Goal: Task Accomplishment & Management: Use online tool/utility

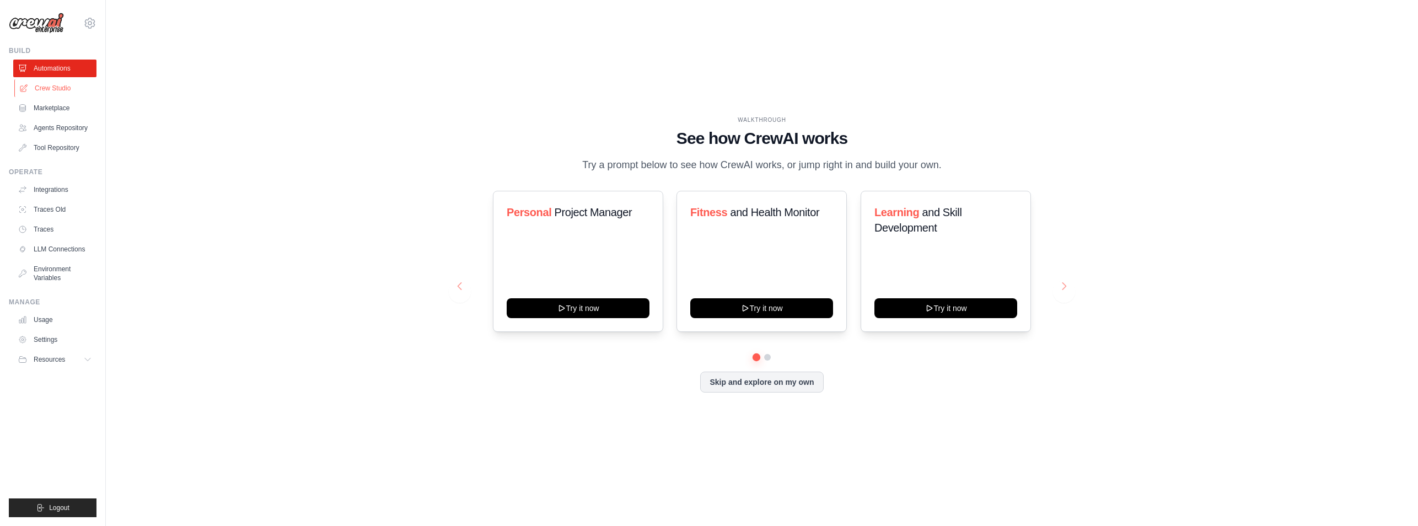
click at [69, 82] on link "Crew Studio" at bounding box center [55, 88] width 83 height 18
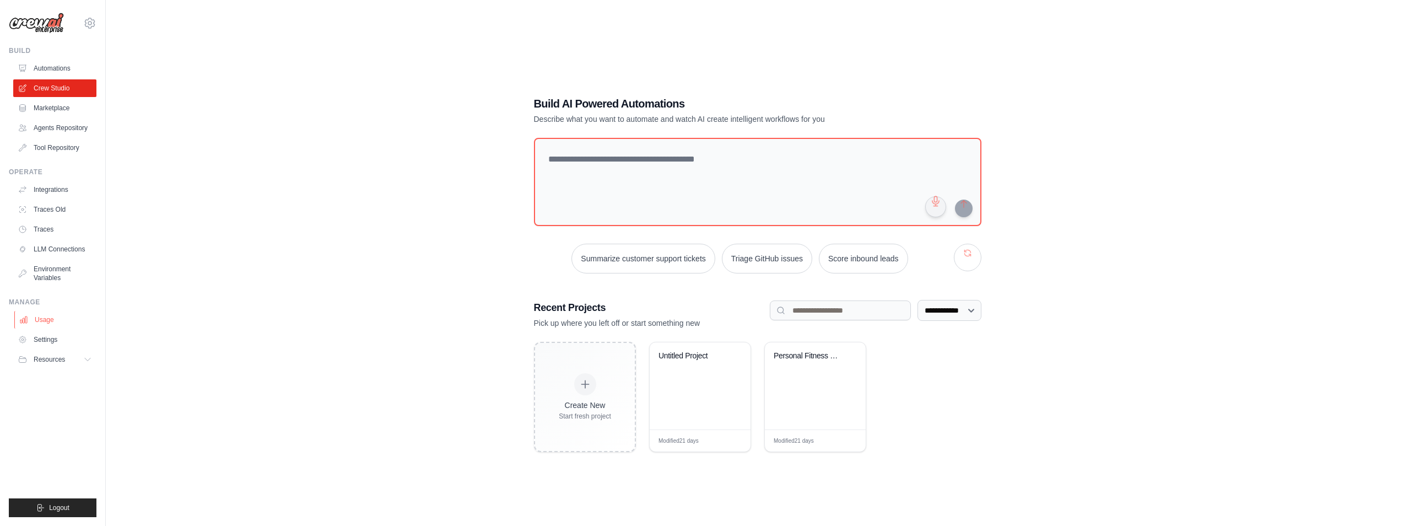
click at [44, 313] on link "Usage" at bounding box center [55, 320] width 83 height 18
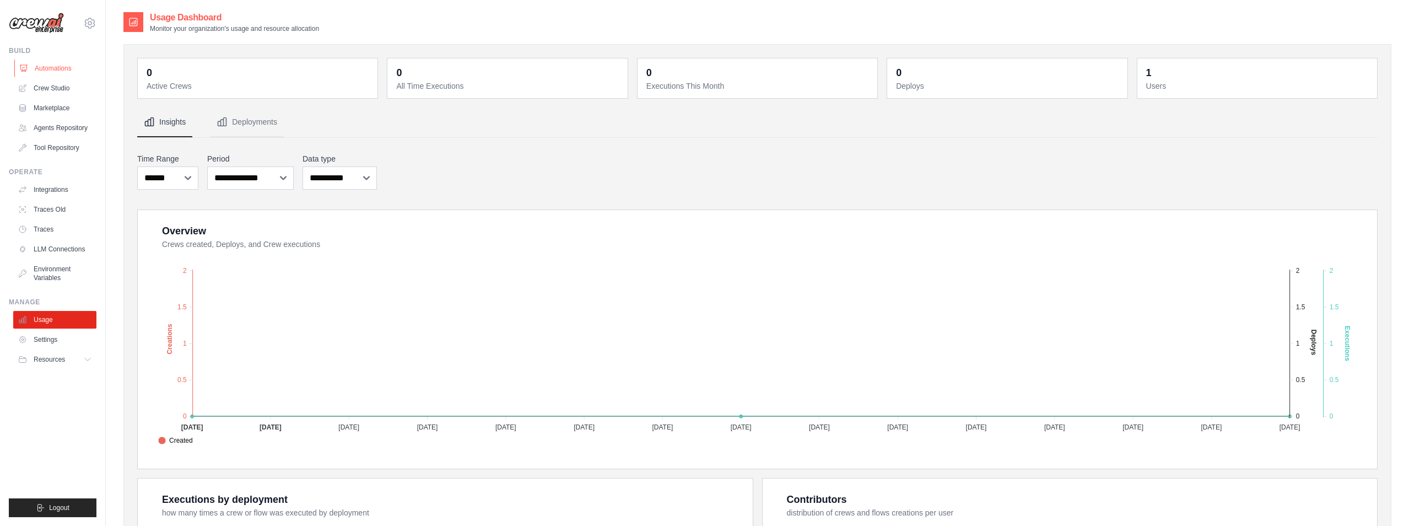
click at [63, 71] on link "Automations" at bounding box center [55, 69] width 83 height 18
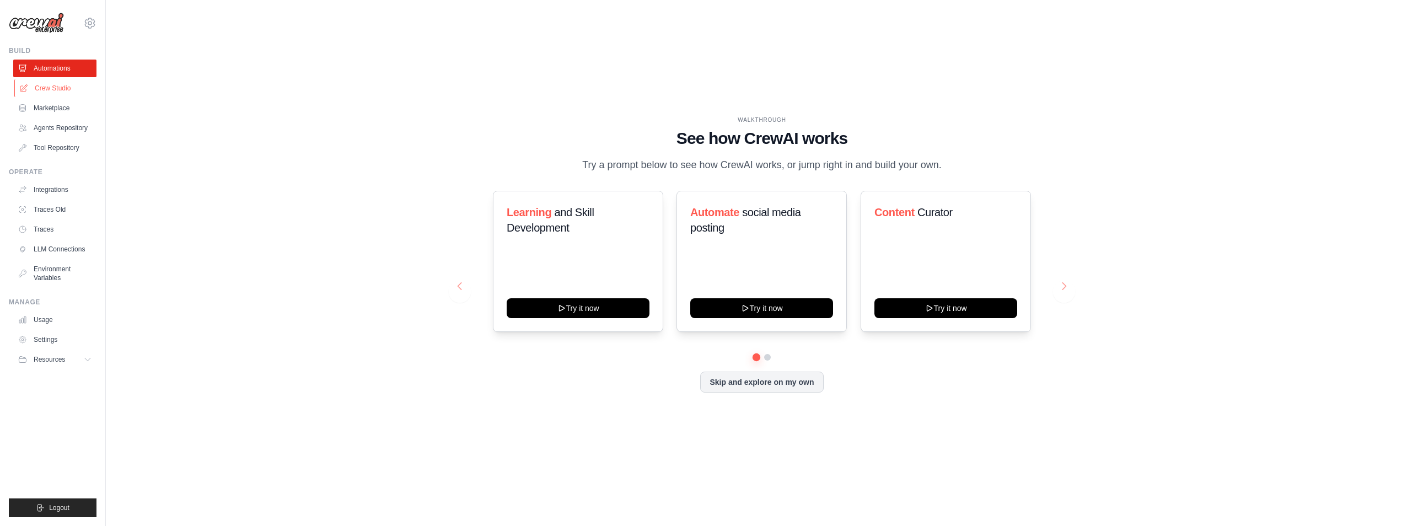
click at [63, 83] on link "Crew Studio" at bounding box center [55, 88] width 83 height 18
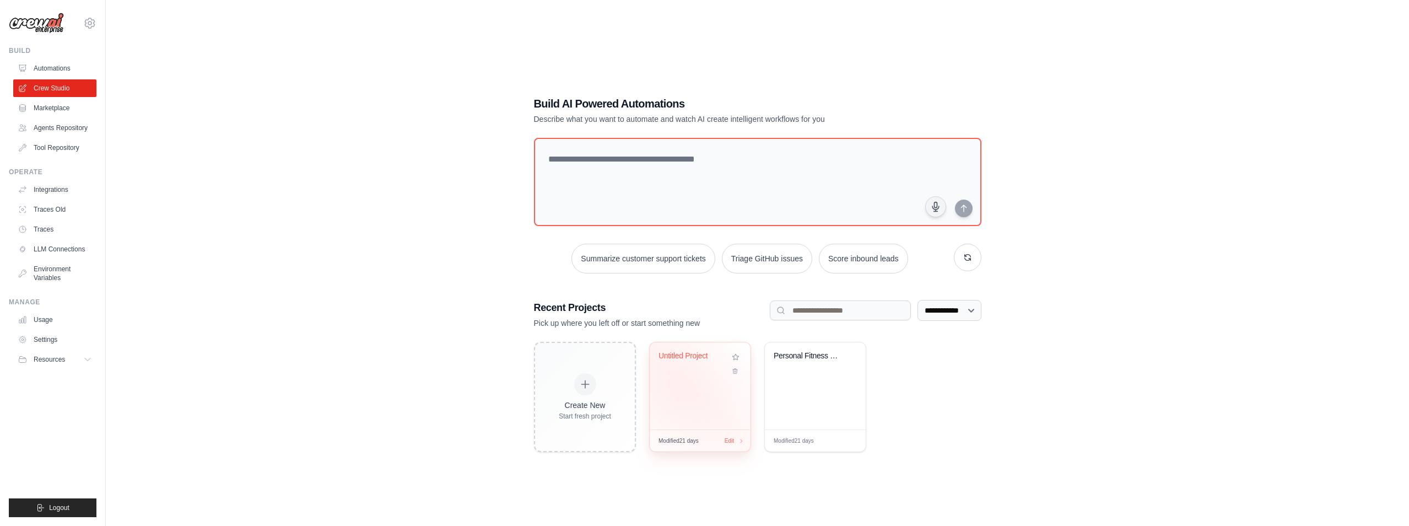
click at [675, 393] on div "Untitled Project" at bounding box center [700, 385] width 101 height 87
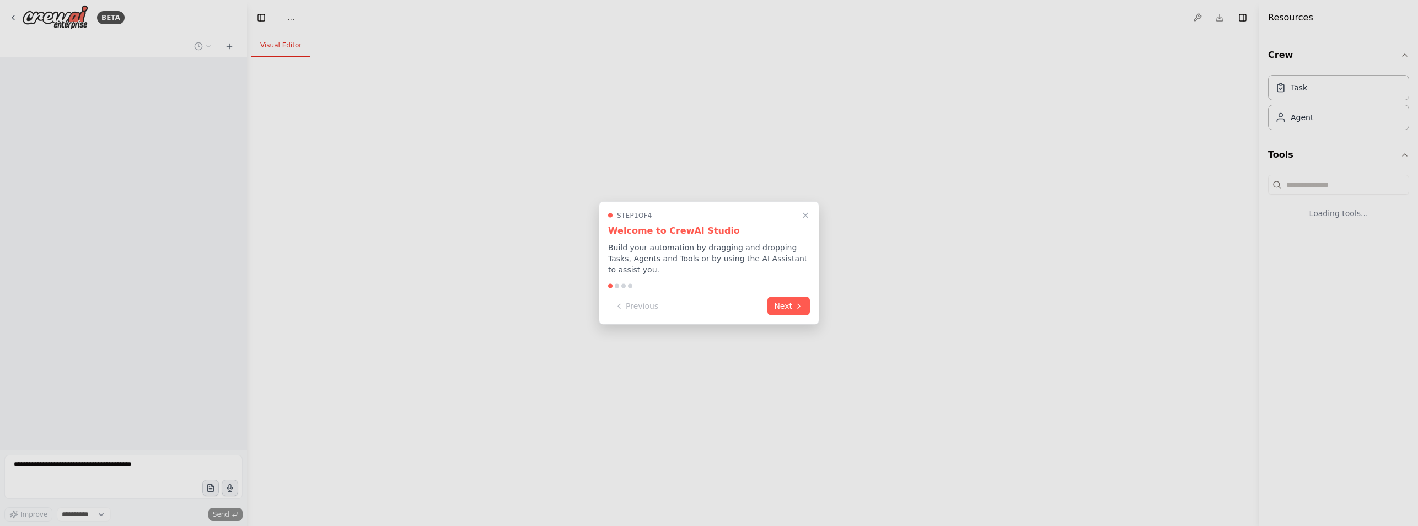
select select "****"
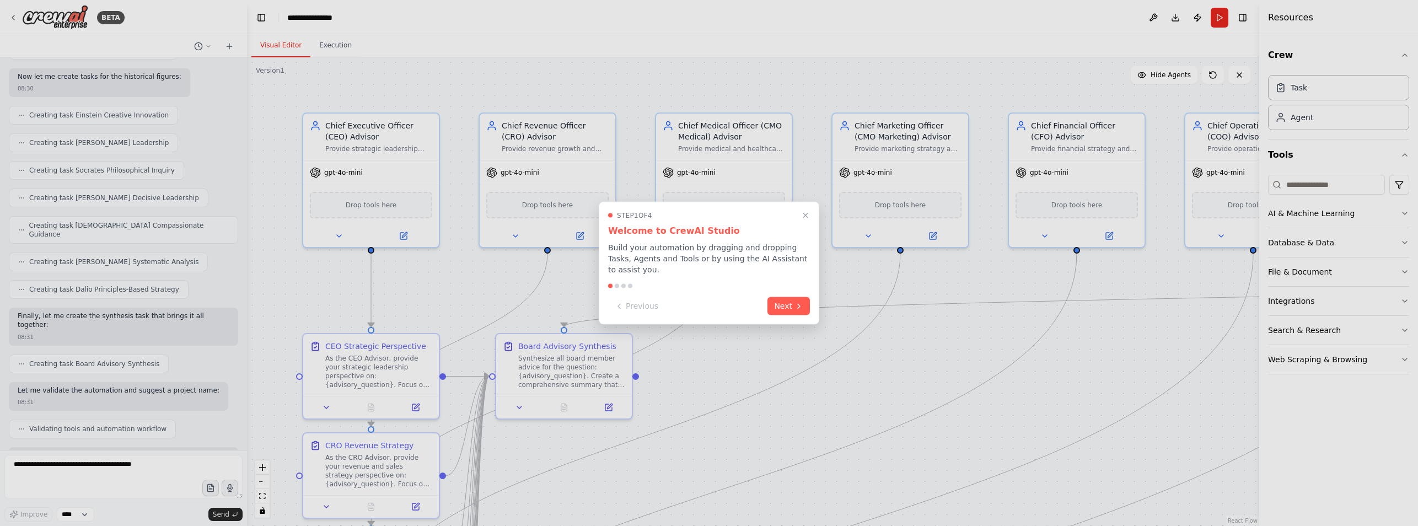
scroll to position [989, 0]
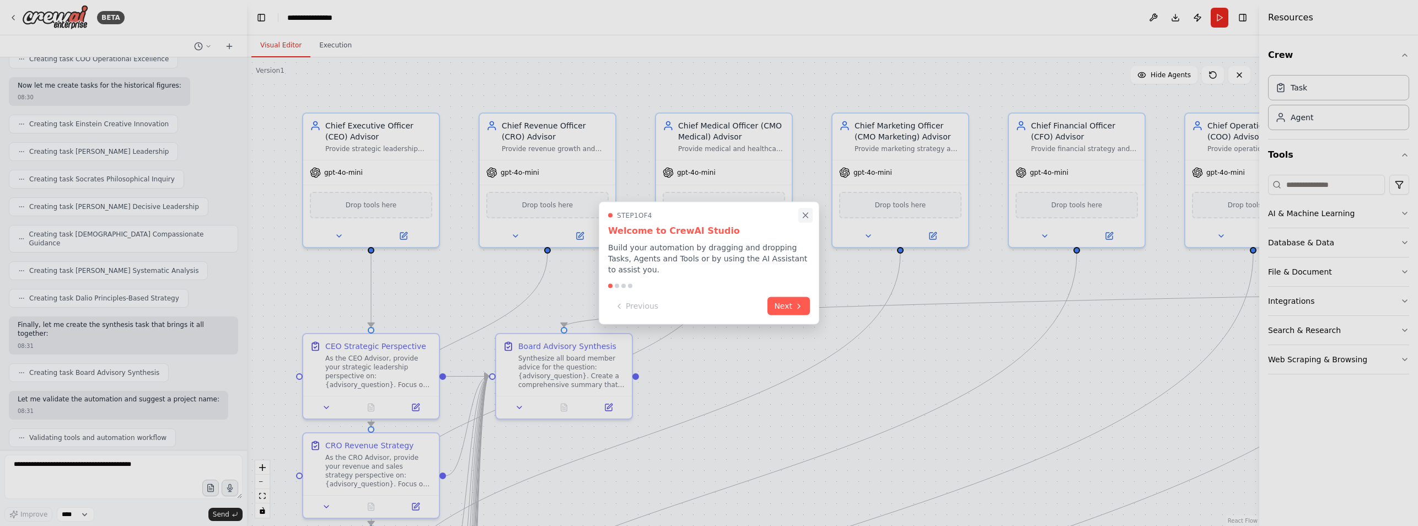
click at [807, 220] on icon "Close walkthrough" at bounding box center [805, 216] width 10 height 10
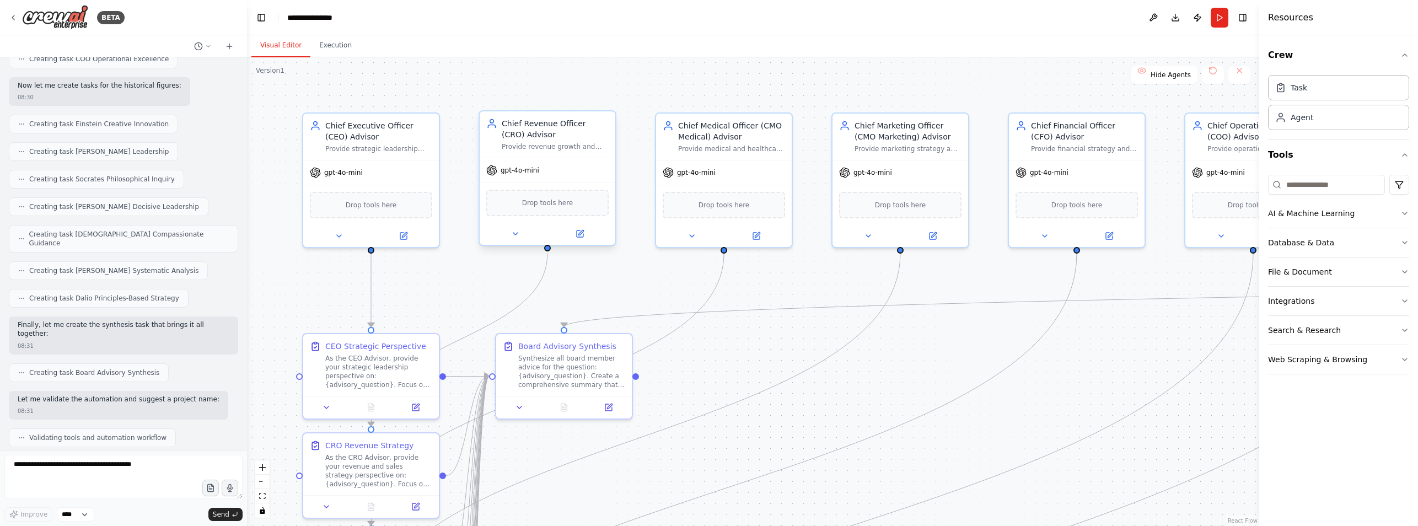
click at [523, 177] on div "gpt-4o-mini" at bounding box center [548, 170] width 136 height 24
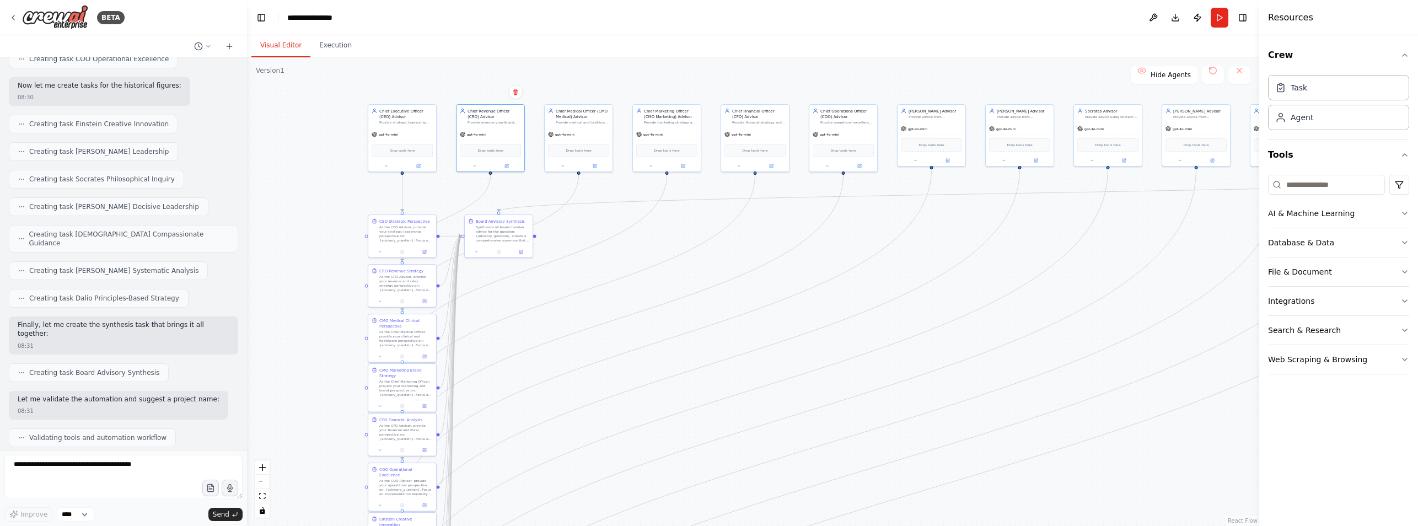
drag, startPoint x: 779, startPoint y: 297, endPoint x: 786, endPoint y: -1, distance: 298.3
drag, startPoint x: 786, startPoint y: -1, endPoint x: 349, endPoint y: 117, distance: 452.7
click at [349, 117] on div ".deletable-edge-delete-btn { width: 20px; height: 20px; border: 0px solid #ffff…" at bounding box center [753, 291] width 1012 height 468
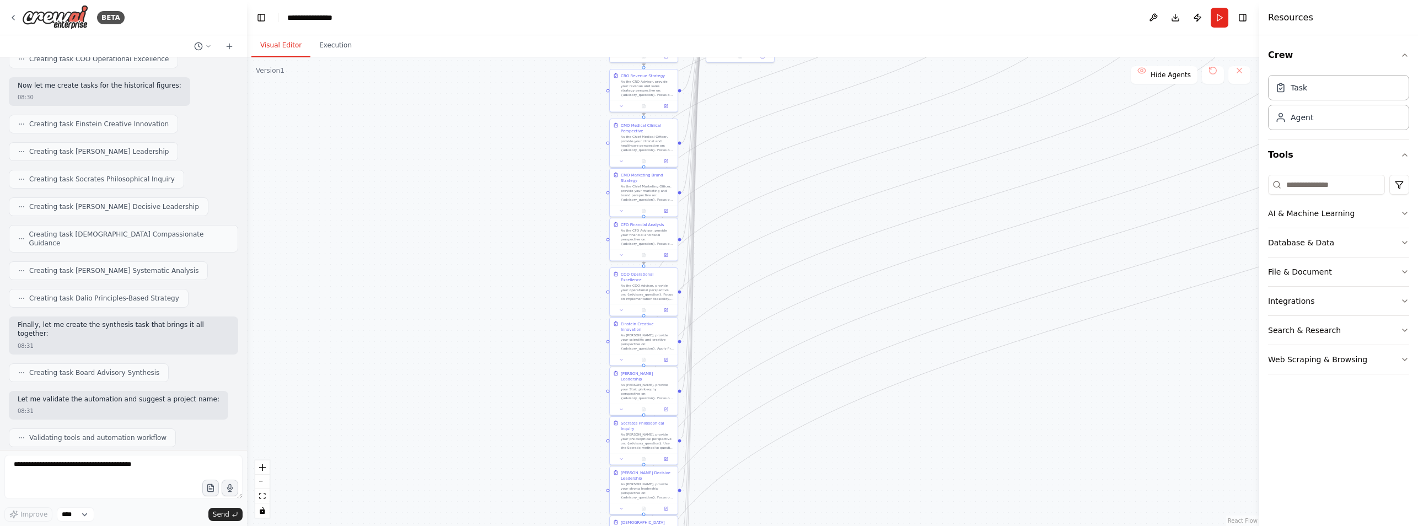
drag, startPoint x: 273, startPoint y: 273, endPoint x: 515, endPoint y: 78, distance: 310.4
click at [515, 78] on div ".deletable-edge-delete-btn { width: 20px; height: 20px; border: 0px solid #ffff…" at bounding box center [753, 291] width 1012 height 468
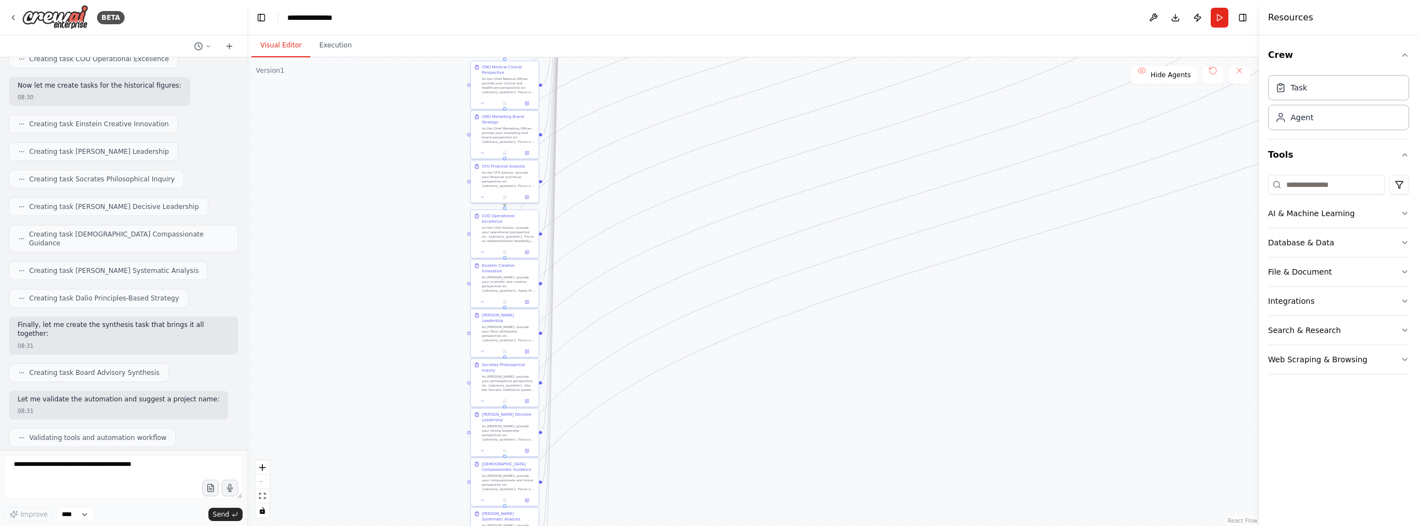
drag, startPoint x: 484, startPoint y: 405, endPoint x: 412, endPoint y: 380, distance: 76.5
click at [412, 380] on div ".deletable-edge-delete-btn { width: 20px; height: 20px; border: 0px solid #ffff…" at bounding box center [753, 291] width 1012 height 468
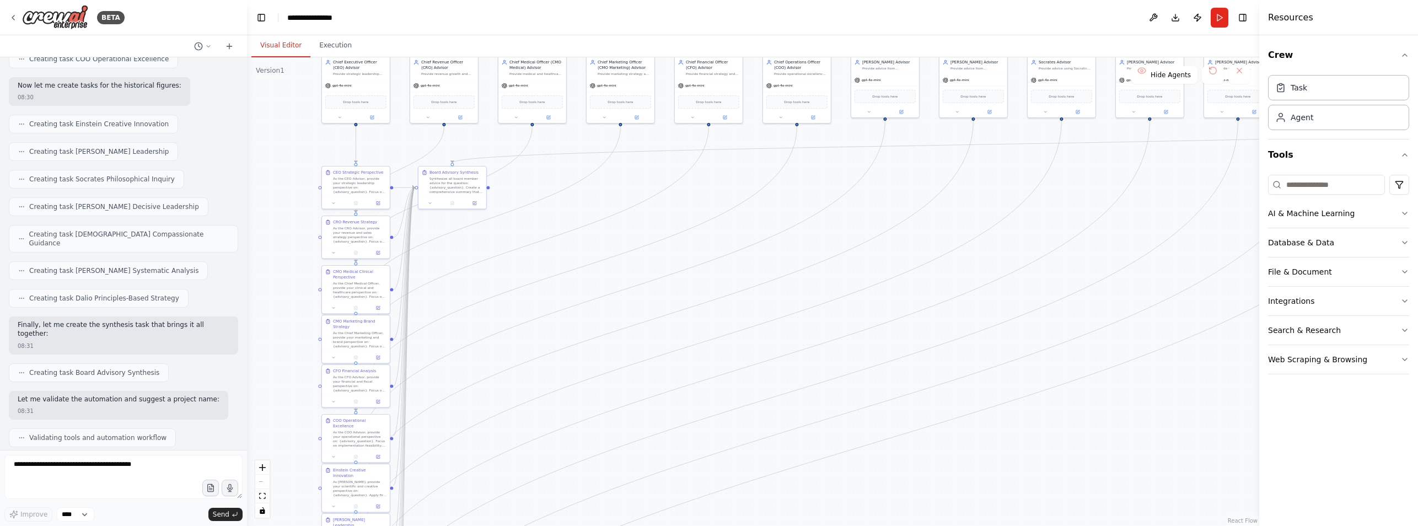
drag, startPoint x: 933, startPoint y: 211, endPoint x: 771, endPoint y: 470, distance: 305.6
click at [771, 470] on div ".deletable-edge-delete-btn { width: 20px; height: 20px; border: 0px solid #ffff…" at bounding box center [753, 291] width 1012 height 468
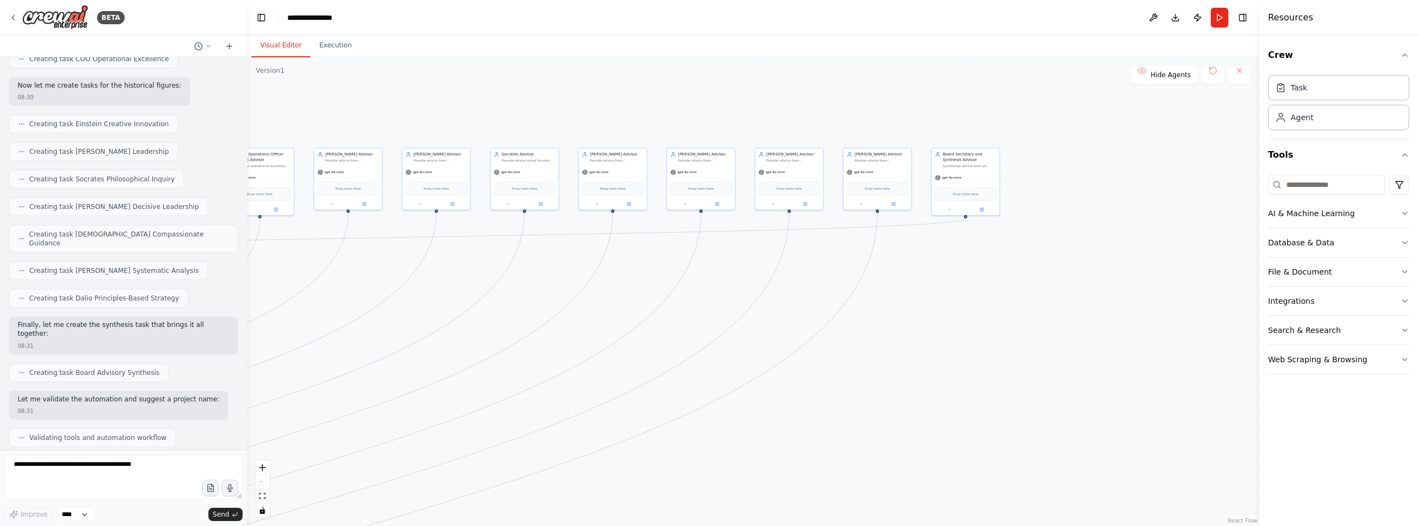
drag, startPoint x: 1032, startPoint y: 261, endPoint x: 527, endPoint y: 276, distance: 505.1
click at [527, 276] on div ".deletable-edge-delete-btn { width: 20px; height: 20px; border: 0px solid #ffff…" at bounding box center [753, 291] width 1012 height 468
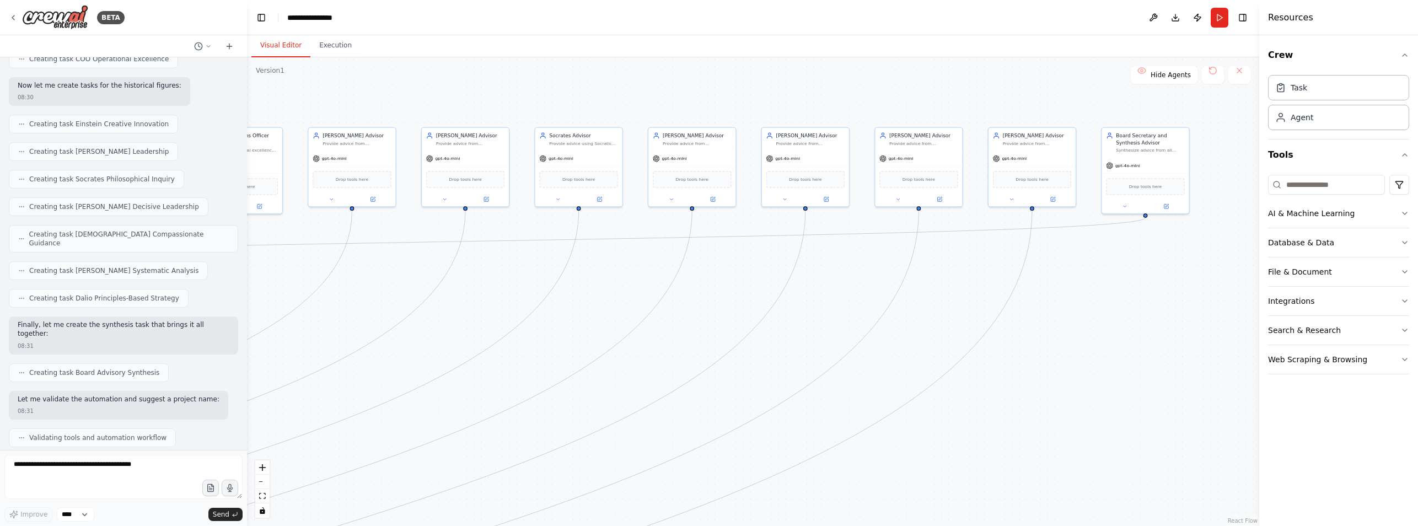
drag, startPoint x: 484, startPoint y: 122, endPoint x: 857, endPoint y: 111, distance: 373.3
click at [857, 111] on div ".deletable-edge-delete-btn { width: 20px; height: 20px; border: 0px solid #ffff…" at bounding box center [753, 291] width 1012 height 468
drag, startPoint x: 416, startPoint y: 286, endPoint x: 853, endPoint y: 292, distance: 437.7
click at [853, 292] on div ".deletable-edge-delete-btn { width: 20px; height: 20px; border: 0px solid #ffff…" at bounding box center [753, 291] width 1012 height 468
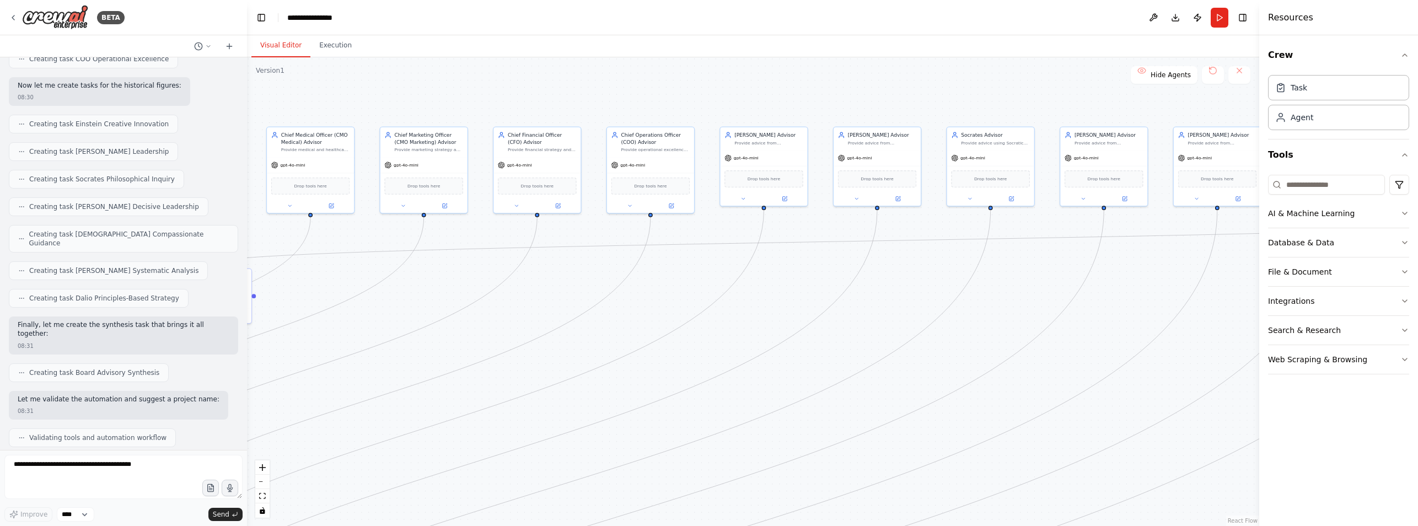
drag, startPoint x: 591, startPoint y: 304, endPoint x: 943, endPoint y: 301, distance: 351.7
click at [943, 301] on div ".deletable-edge-delete-btn { width: 20px; height: 20px; border: 0px solid #ffff…" at bounding box center [753, 291] width 1012 height 468
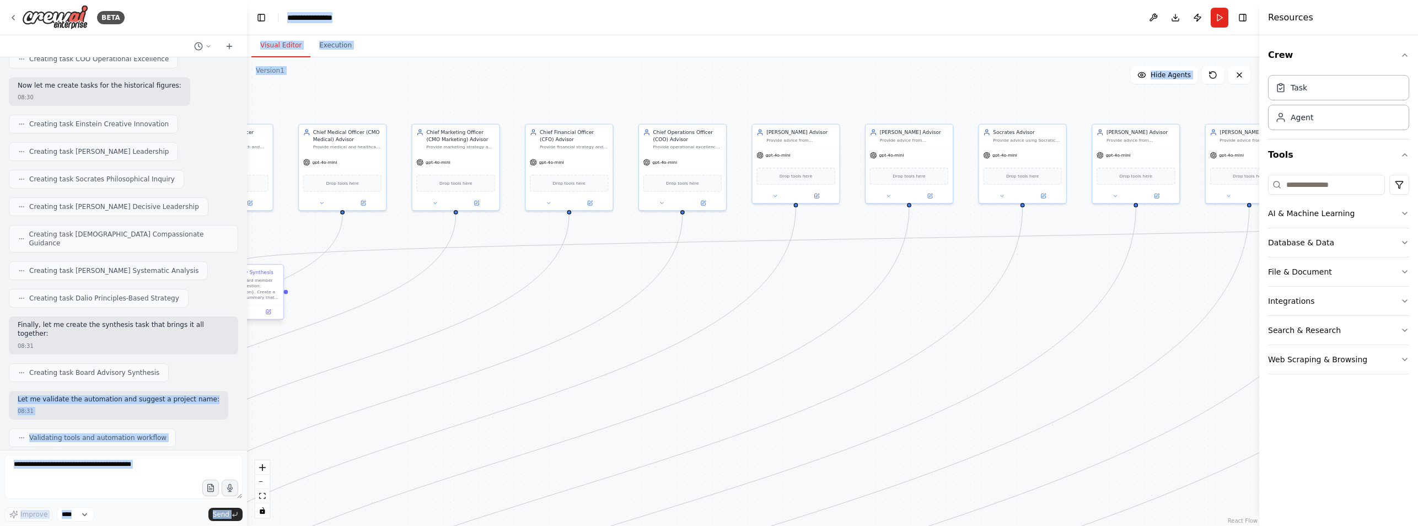
drag, startPoint x: 181, startPoint y: 311, endPoint x: 274, endPoint y: 301, distance: 93.7
click at [274, 301] on div "BETA I want to build a board of advisors who all have different roles but exist…" at bounding box center [709, 263] width 1418 height 526
drag, startPoint x: 274, startPoint y: 301, endPoint x: 335, endPoint y: 265, distance: 70.7
click at [335, 265] on div ".deletable-edge-delete-btn { width: 20px; height: 20px; border: 0px solid #ffff…" at bounding box center [753, 291] width 1012 height 468
click at [619, 266] on div ".deletable-edge-delete-btn { width: 20px; height: 20px; border: 0px solid #ffff…" at bounding box center [753, 291] width 1012 height 468
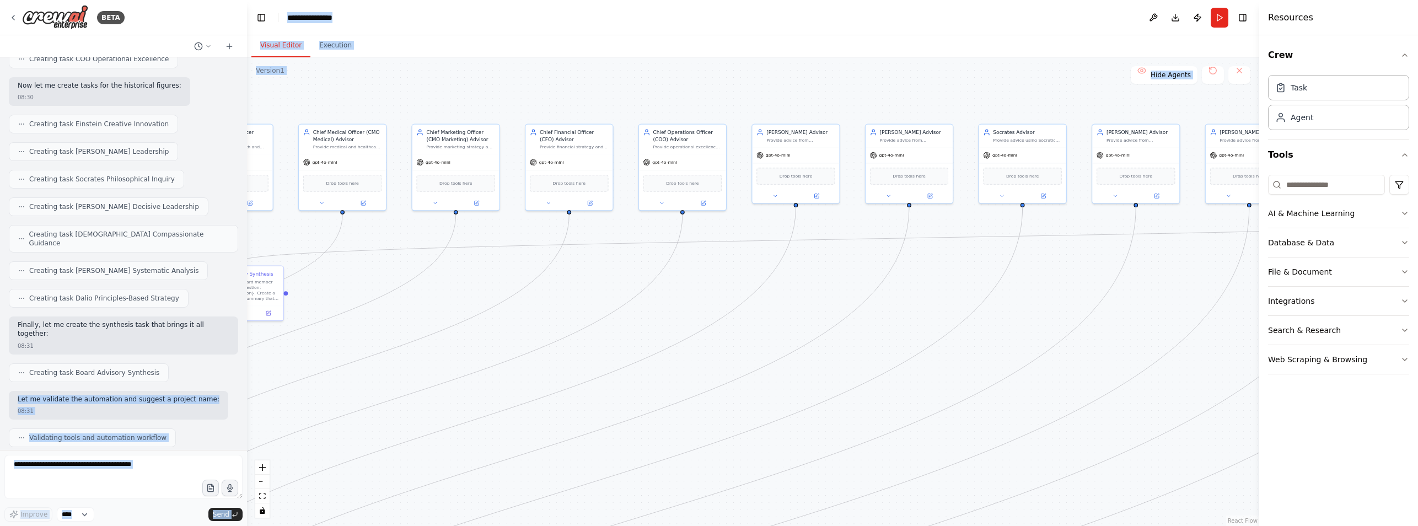
click at [505, 75] on div ".deletable-edge-delete-btn { width: 20px; height: 20px; border: 0px solid #ffff…" at bounding box center [753, 291] width 1012 height 468
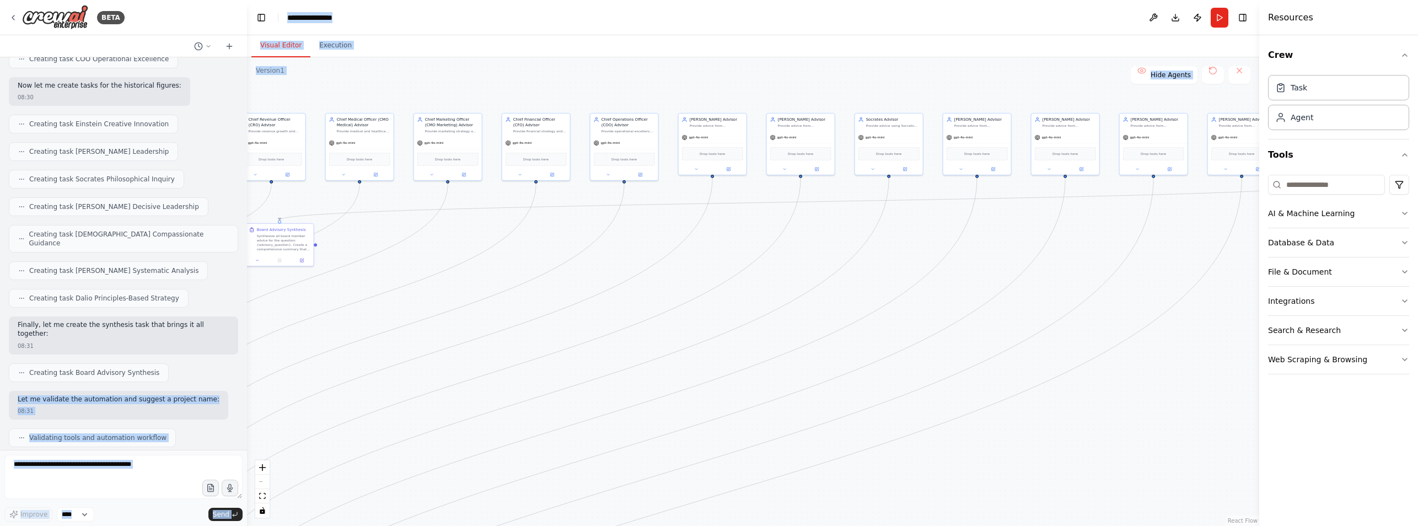
click at [367, 82] on div ".deletable-edge-delete-btn { width: 20px; height: 20px; border: 0px solid #ffff…" at bounding box center [753, 291] width 1012 height 468
click at [263, 39] on button "Visual Editor" at bounding box center [280, 45] width 59 height 23
click at [331, 44] on button "Execution" at bounding box center [335, 45] width 50 height 23
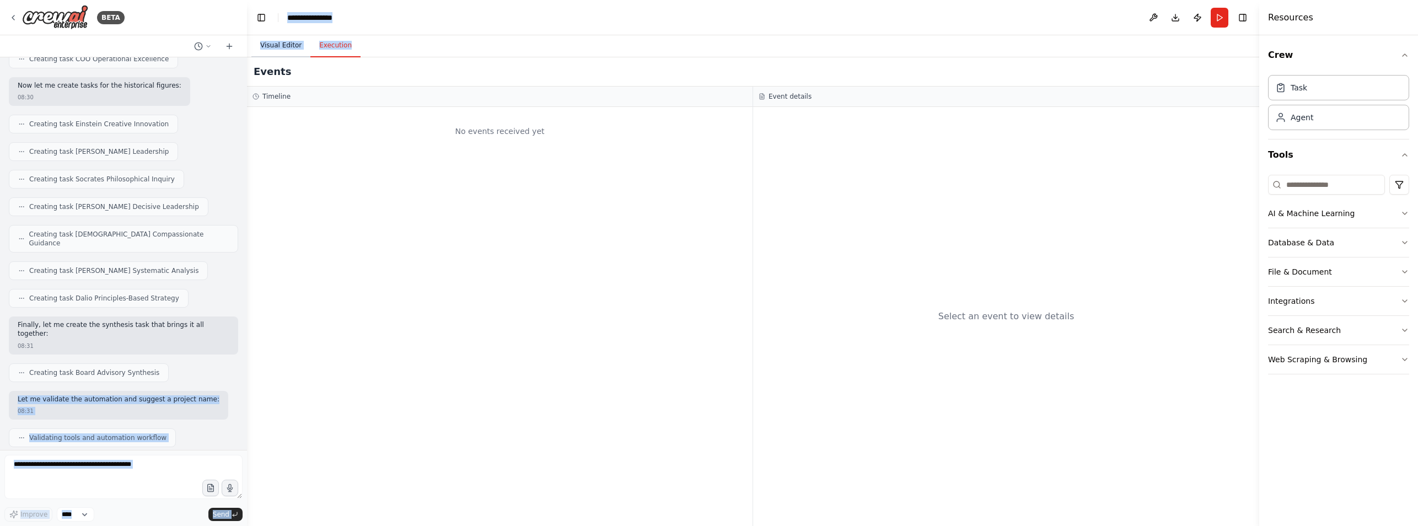
click at [280, 42] on button "Visual Editor" at bounding box center [280, 45] width 59 height 23
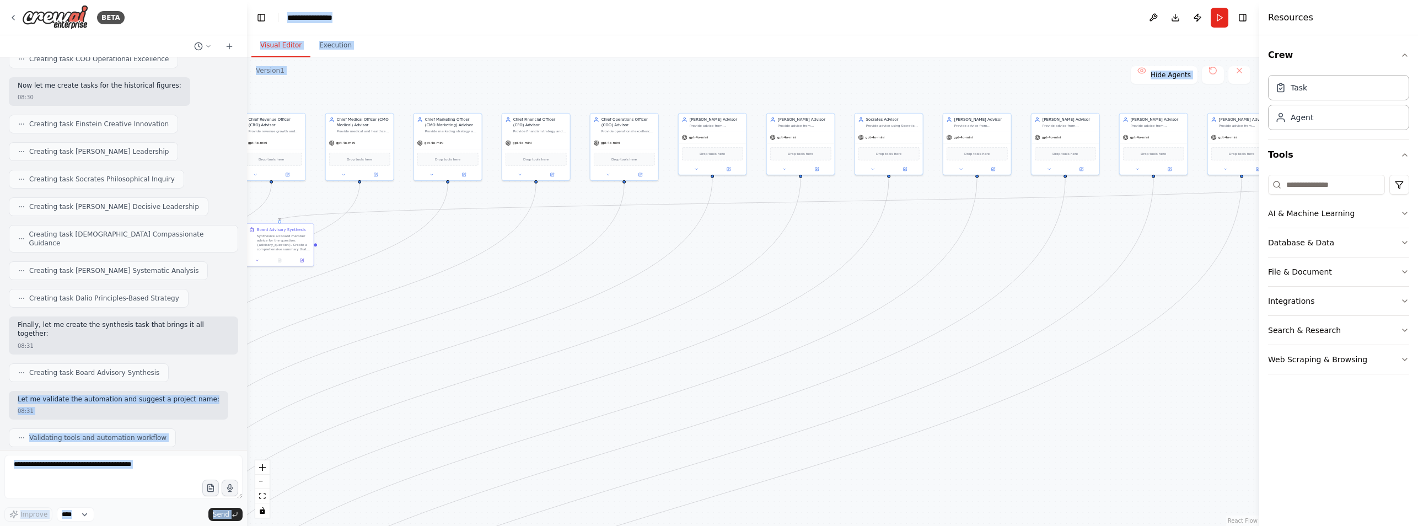
click at [297, 82] on div ".deletable-edge-delete-btn { width: 20px; height: 20px; border: 0px solid #ffff…" at bounding box center [753, 291] width 1012 height 468
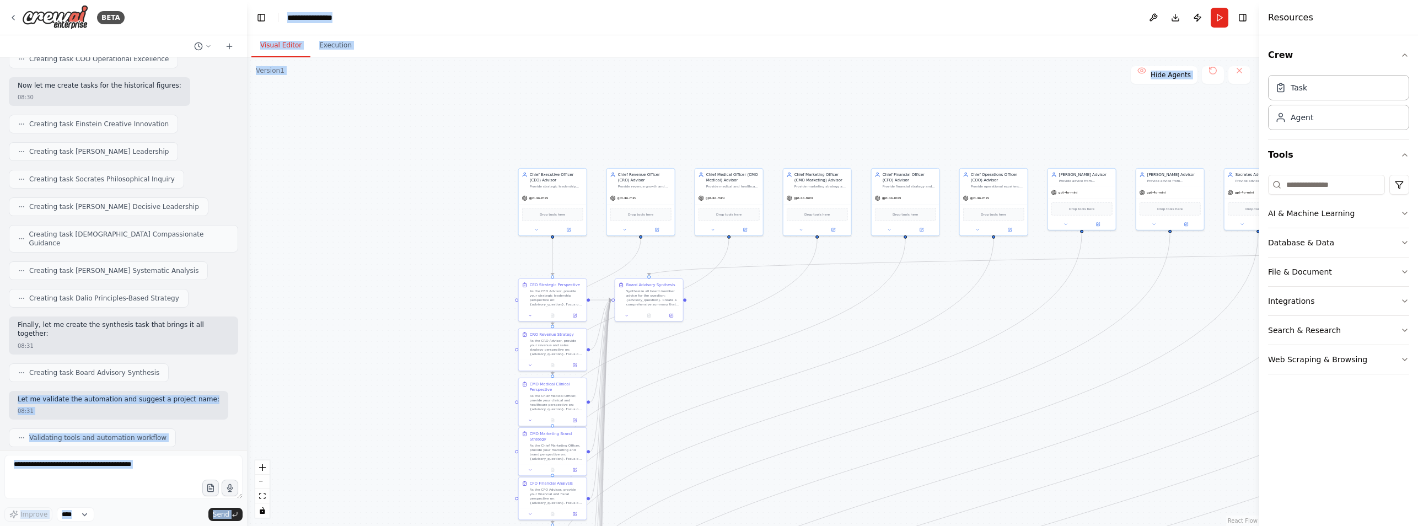
drag, startPoint x: 360, startPoint y: 270, endPoint x: 729, endPoint y: 325, distance: 373.4
click at [729, 325] on div ".deletable-edge-delete-btn { width: 20px; height: 20px; border: 0px solid #ffff…" at bounding box center [753, 291] width 1012 height 468
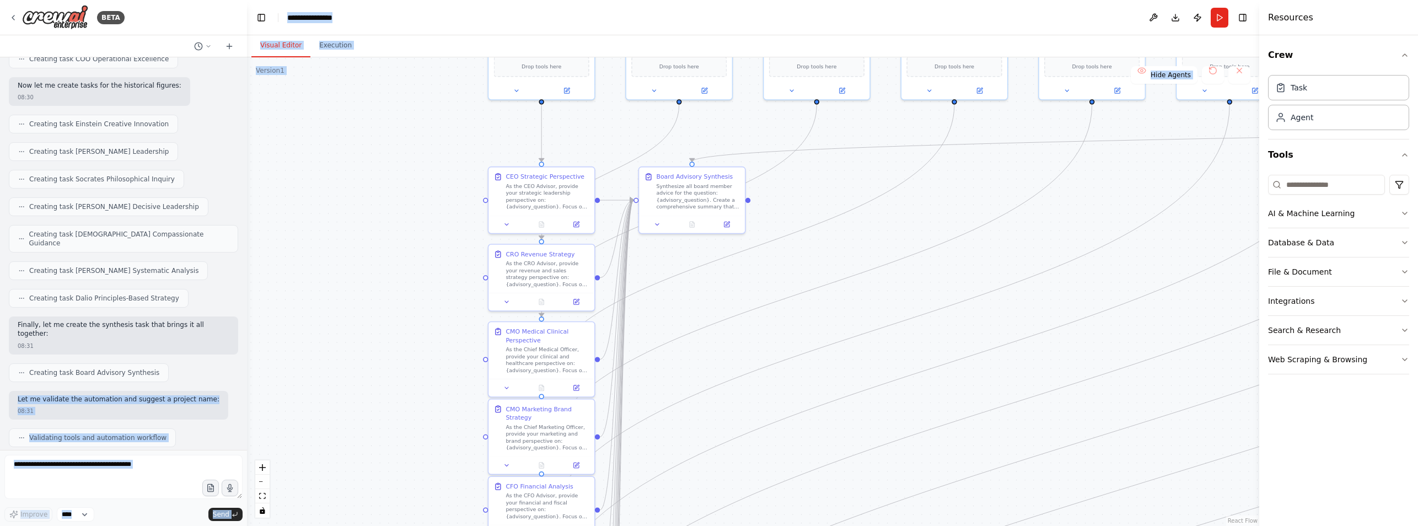
drag, startPoint x: 429, startPoint y: 327, endPoint x: 408, endPoint y: 148, distance: 180.4
click at [408, 148] on div ".deletable-edge-delete-btn { width: 20px; height: 20px; border: 0px solid #ffff…" at bounding box center [753, 291] width 1012 height 468
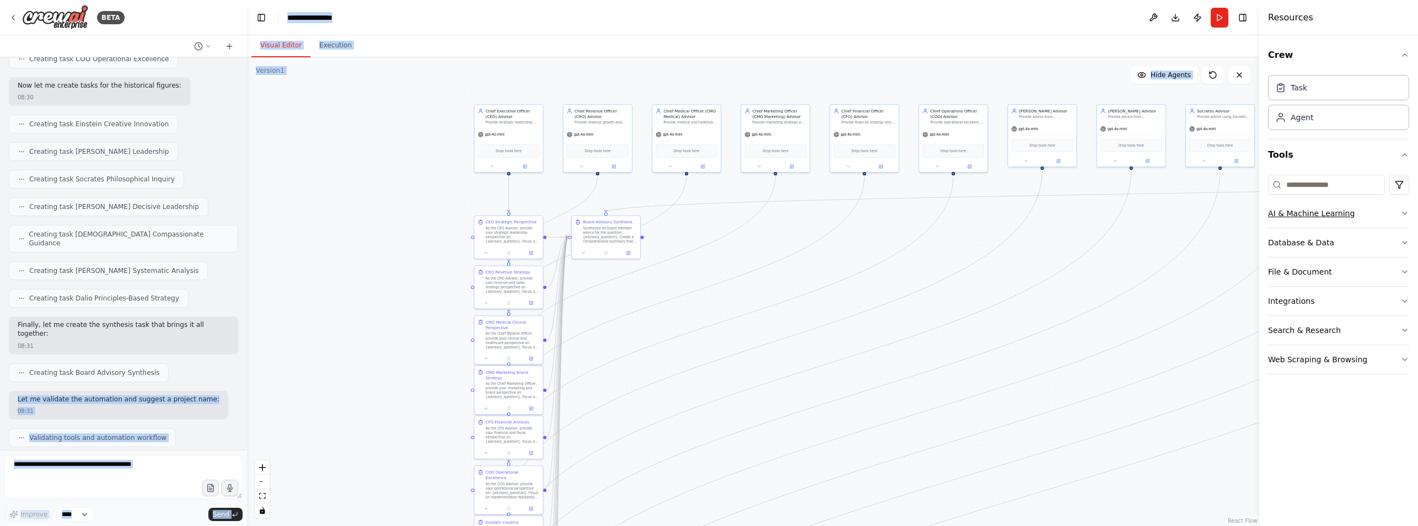
click at [1383, 204] on button "AI & Machine Learning" at bounding box center [1338, 213] width 141 height 29
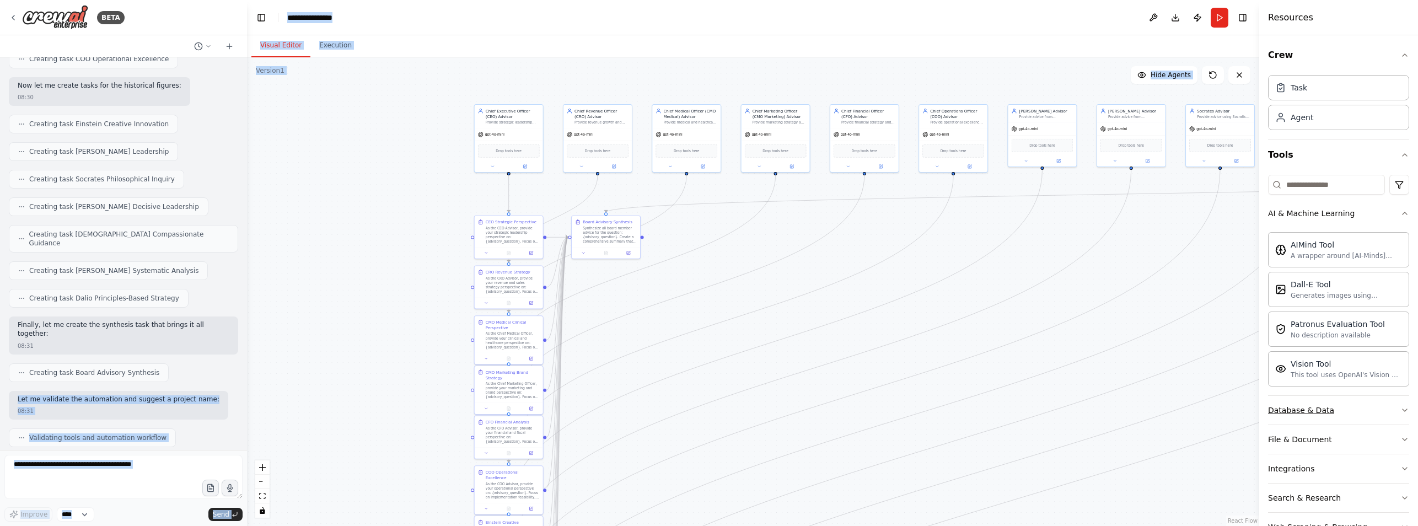
click at [1372, 408] on button "Database & Data" at bounding box center [1338, 410] width 141 height 29
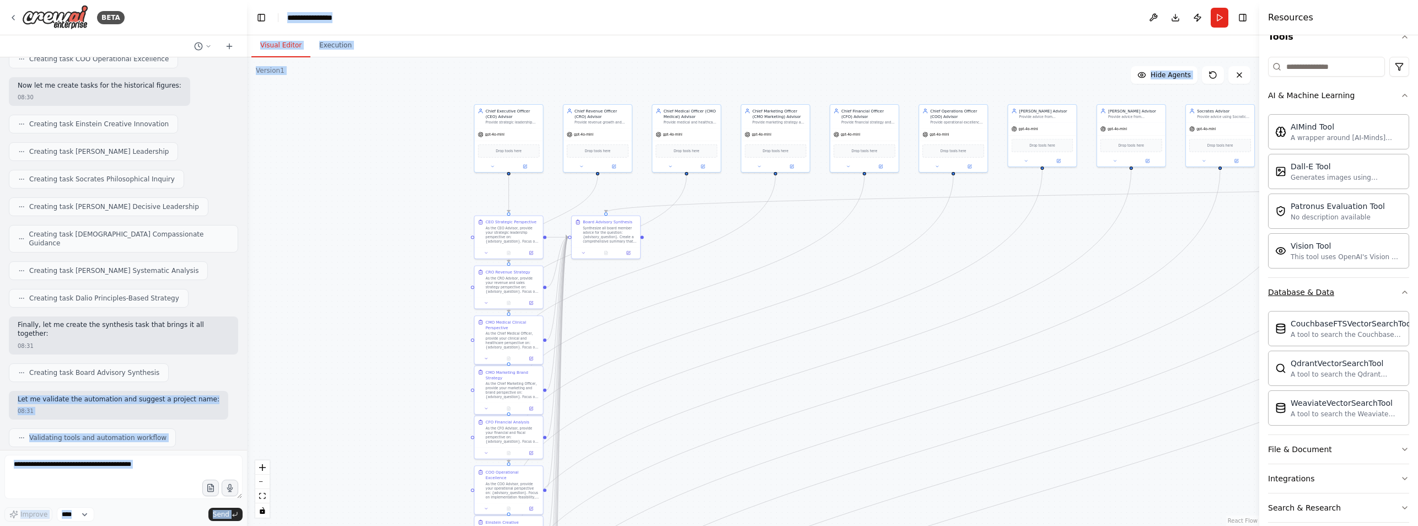
scroll to position [161, 0]
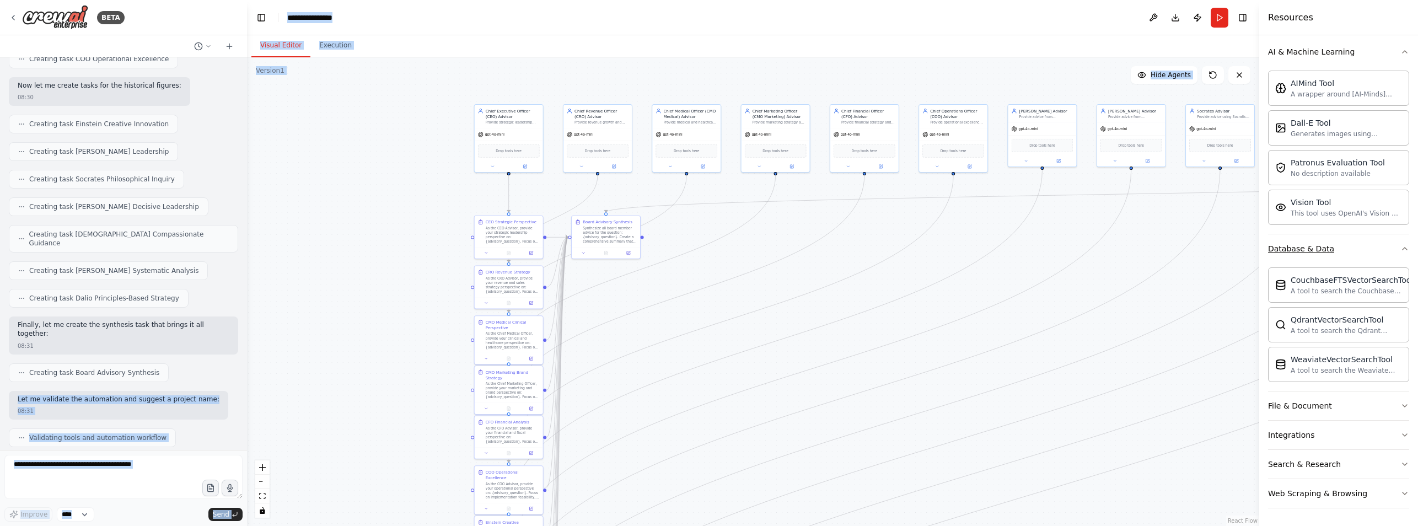
click at [1372, 408] on button "File & Document" at bounding box center [1338, 405] width 141 height 29
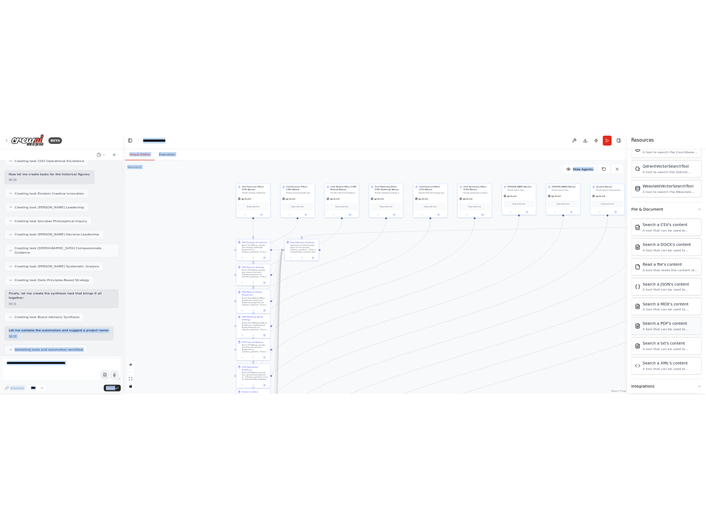
scroll to position [412, 0]
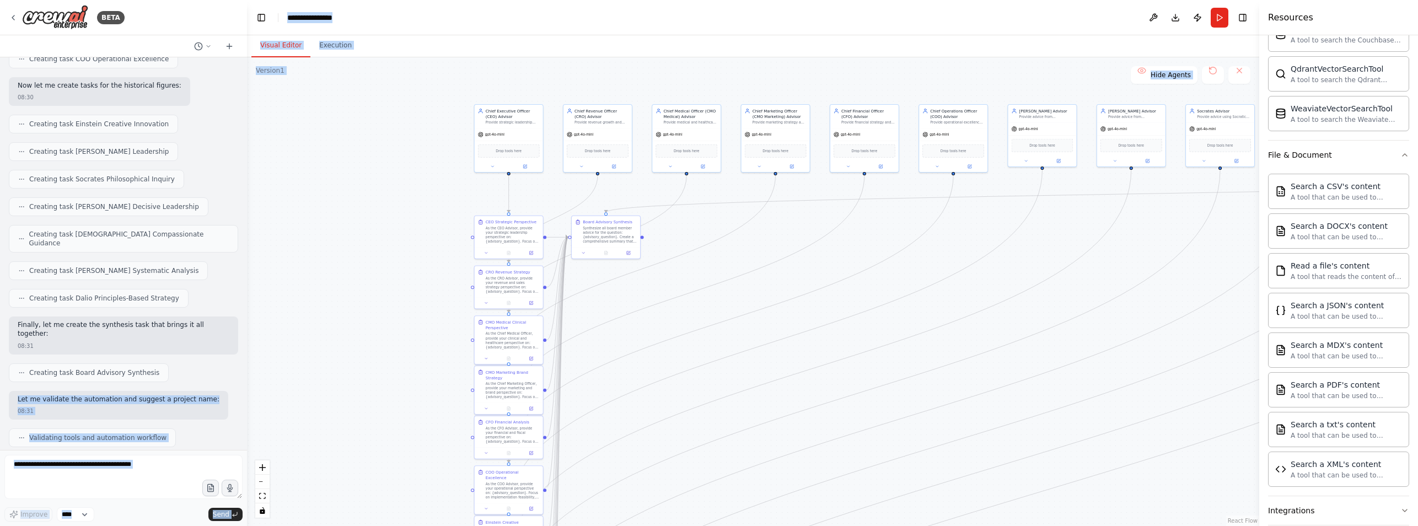
click at [916, 76] on div ".deletable-edge-delete-btn { width: 20px; height: 20px; border: 0px solid #ffff…" at bounding box center [753, 291] width 1012 height 468
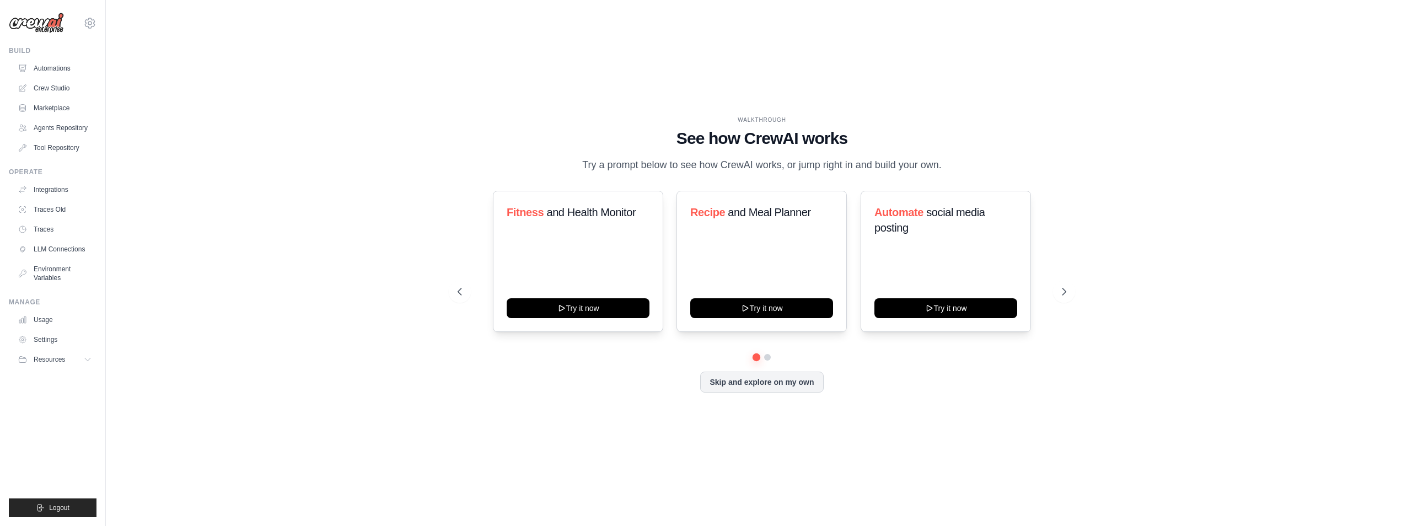
click at [1112, 27] on div "WALKTHROUGH See how CrewAI works Try a prompt below to see how CrewAI works, or…" at bounding box center [761, 263] width 1277 height 504
click at [1258, 282] on div "WALKTHROUGH See how CrewAI works Try a prompt below to see how CrewAI works, or…" at bounding box center [761, 263] width 1277 height 504
click at [1262, 75] on div "WALKTHROUGH See how CrewAI works Try a prompt below to see how CrewAI works, or…" at bounding box center [761, 263] width 1277 height 504
